Goal: Use online tool/utility: Utilize a website feature to perform a specific function

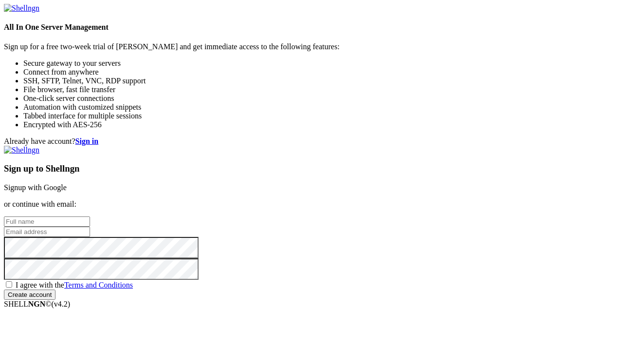
click at [67, 183] on link "Signup with Google" at bounding box center [35, 187] width 63 height 8
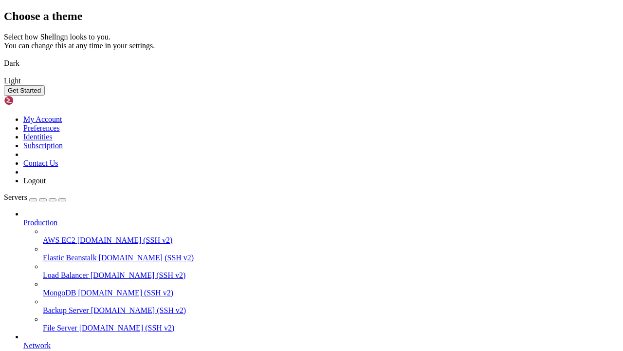
click at [45, 95] on button "Get Started" at bounding box center [24, 90] width 41 height 10
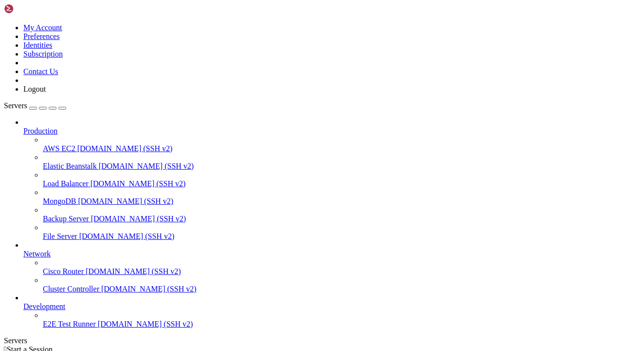
scroll to position [17, 0]
click at [73, 320] on span "E2E Test Runner" at bounding box center [69, 324] width 53 height 8
click at [59, 323] on span "E2E Test Runner" at bounding box center [69, 324] width 53 height 8
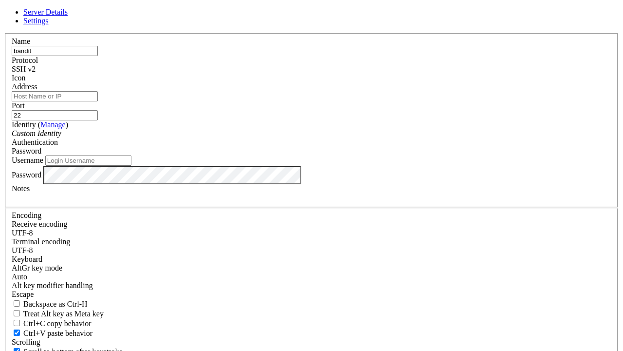
type input "bandit"
paste input "[DOMAIN_NAME]"
type input "[DOMAIN_NAME]"
click at [98, 120] on input "22" at bounding box center [55, 115] width 86 height 10
click at [98, 116] on input "22" at bounding box center [55, 115] width 86 height 10
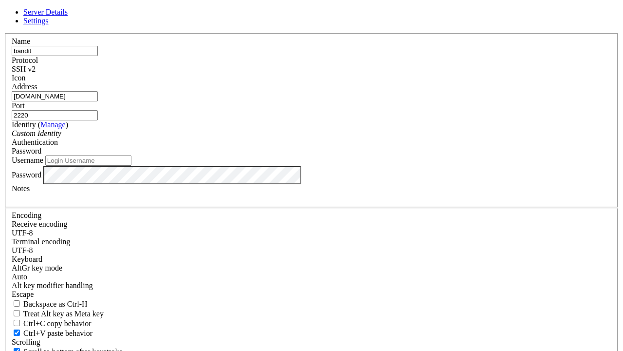
type input "2220"
click at [132, 166] on input "Username" at bounding box center [88, 160] width 86 height 10
paste input "bandit0"
type input "bandit0"
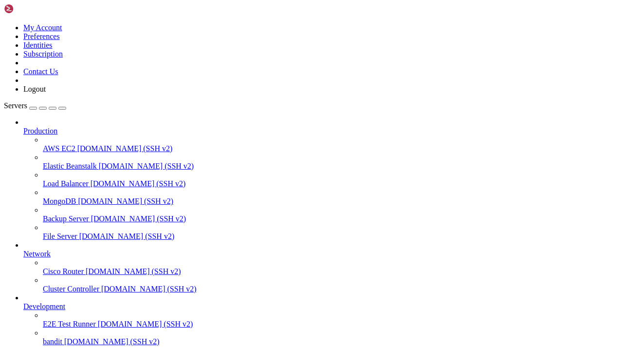
scroll to position [42, 0]
click at [43, 337] on span "bandit" at bounding box center [52, 341] width 19 height 8
click at [43, 337] on icon at bounding box center [43, 337] width 0 height 0
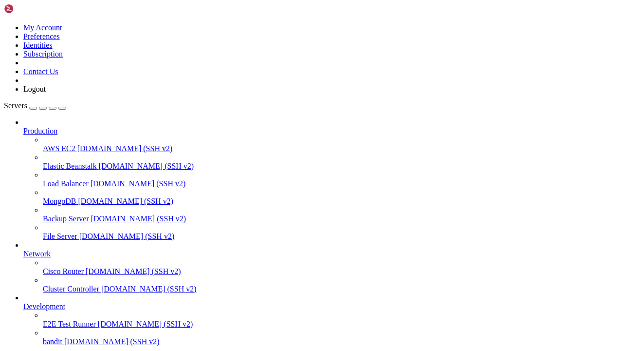
drag, startPoint x: 160, startPoint y: 804, endPoint x: 320, endPoint y: 806, distance: 159.3
copy x-row "ZjLjTmM6FvvyRnrb2rfNWOZOTa6ip5If"
drag, startPoint x: 160, startPoint y: 803, endPoint x: 301, endPoint y: 803, distance: 141.2
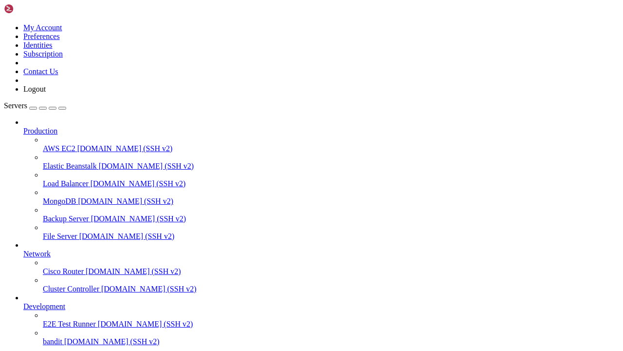
copy x-row "ZjLjTmM6FvvyRnrb2rfNWOZOTa6ip5If"
click at [44, 337] on span "bandit" at bounding box center [52, 341] width 19 height 8
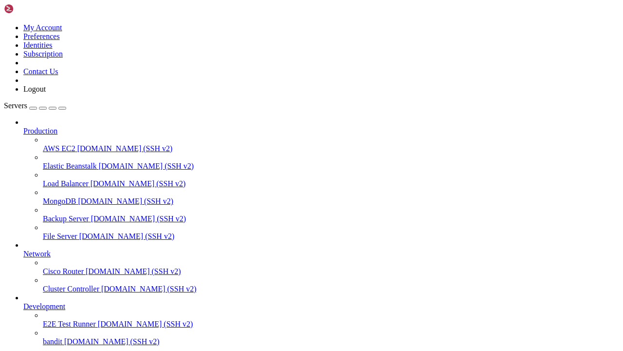
scroll to position [0, 0]
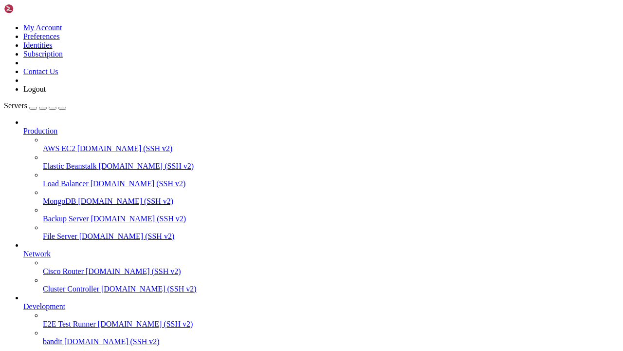
click at [53, 337] on span "bandit" at bounding box center [52, 341] width 19 height 8
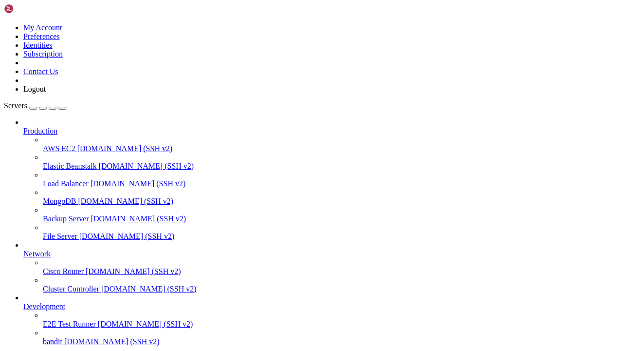
scroll to position [0, 0]
